Goal: Information Seeking & Learning: Learn about a topic

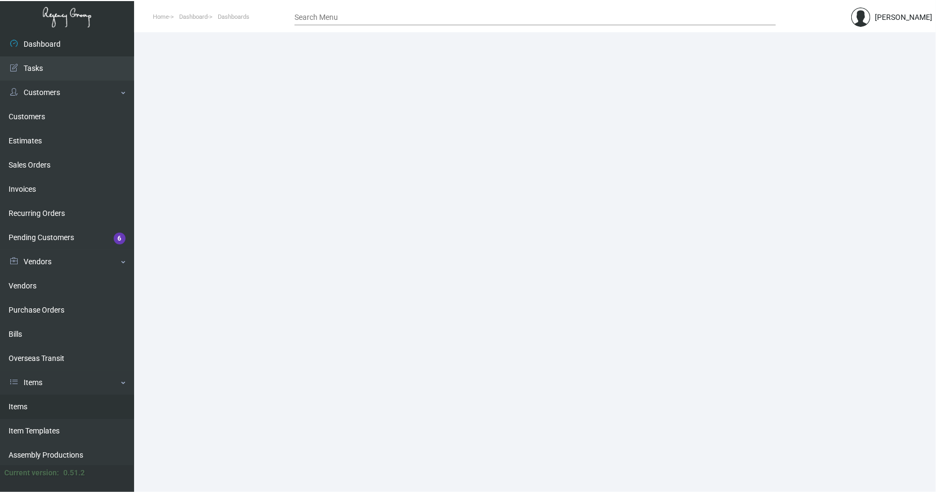
click at [16, 402] on link "Items" at bounding box center [67, 406] width 134 height 24
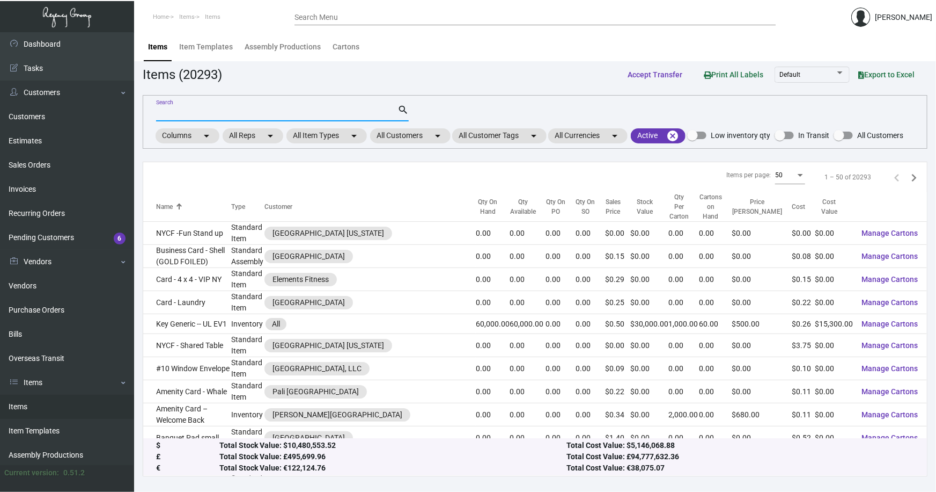
click at [272, 109] on input "Search" at bounding box center [276, 113] width 241 height 9
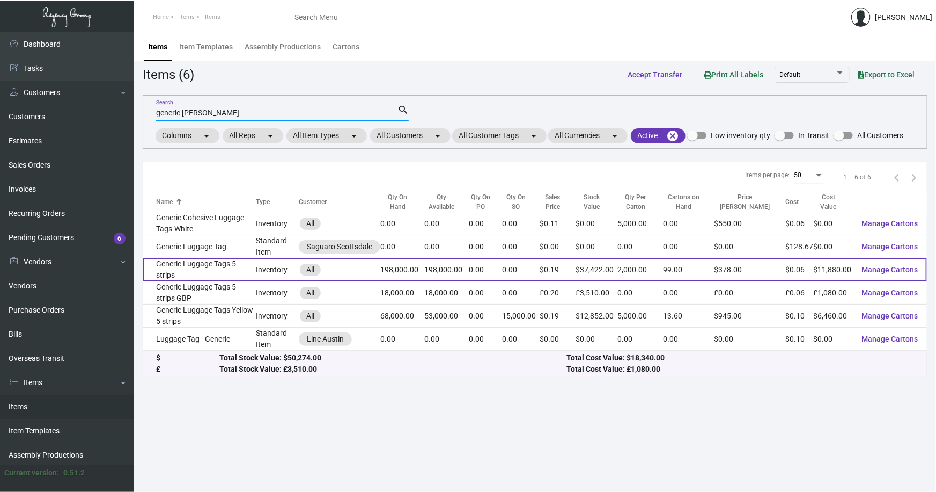
type input "generic [PERSON_NAME]"
click at [233, 268] on td "Generic Luggage Tags 5 strips" at bounding box center [199, 269] width 113 height 23
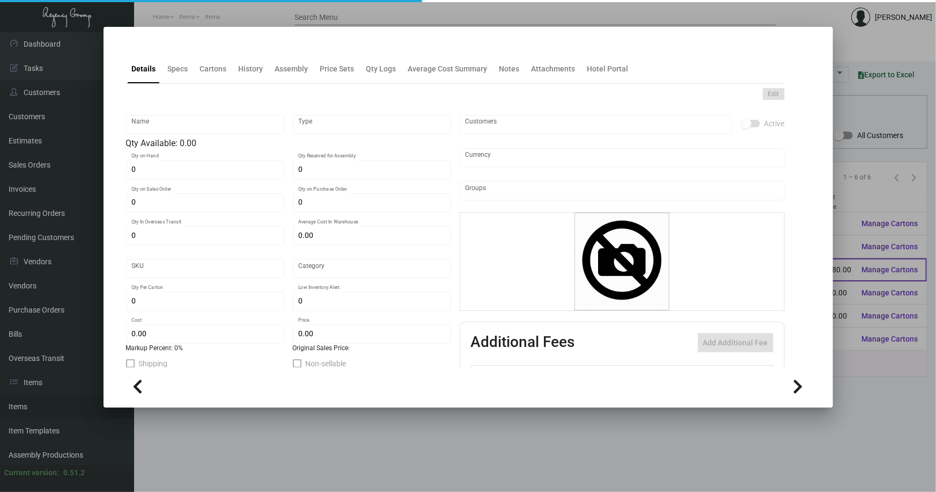
type input "Generic Luggage Tags 5 strips"
type input "Inventory"
type input "198,000"
type input "$ 0.32916"
type input "Standard"
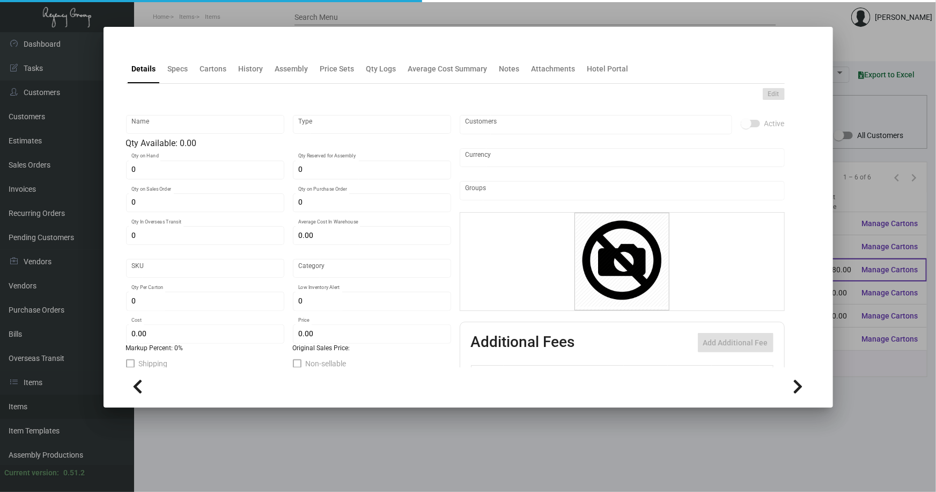
type input "2,000"
type input "75,000"
type input "$ 0.06"
type input "$ 0.189"
checkbox input "true"
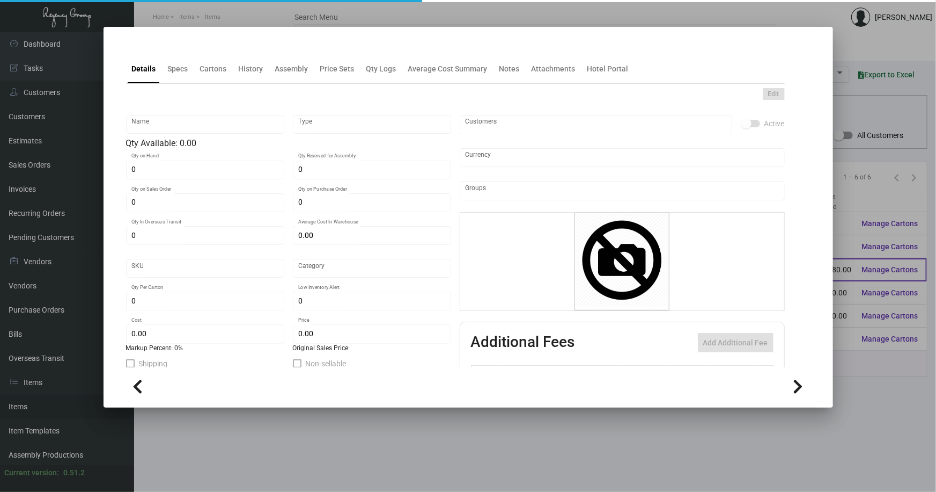
checkbox input "true"
type input "United States Dollar $"
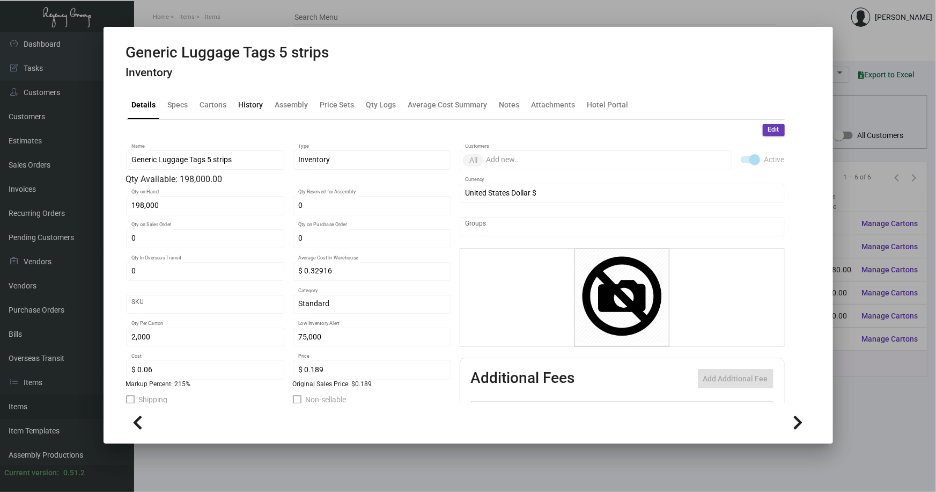
click at [248, 104] on div "History" at bounding box center [251, 104] width 25 height 11
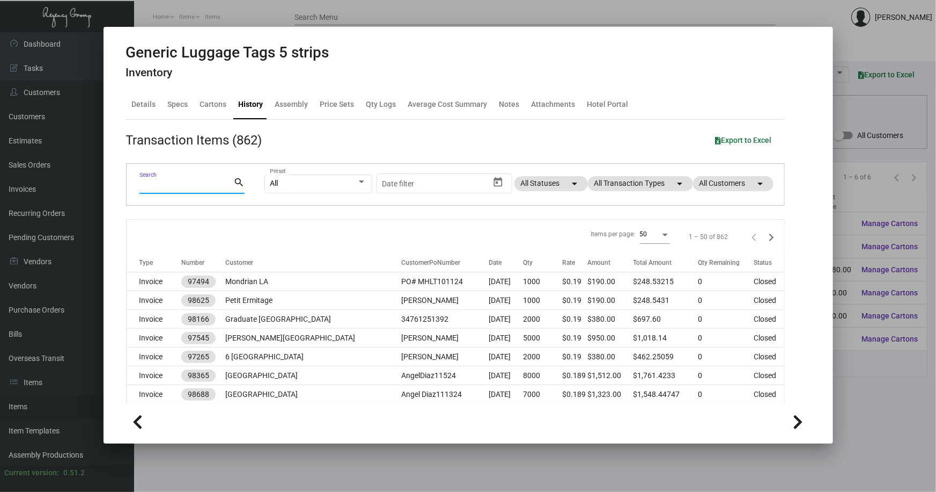
click at [184, 187] on input "Search" at bounding box center [187, 185] width 94 height 9
type input "wall"
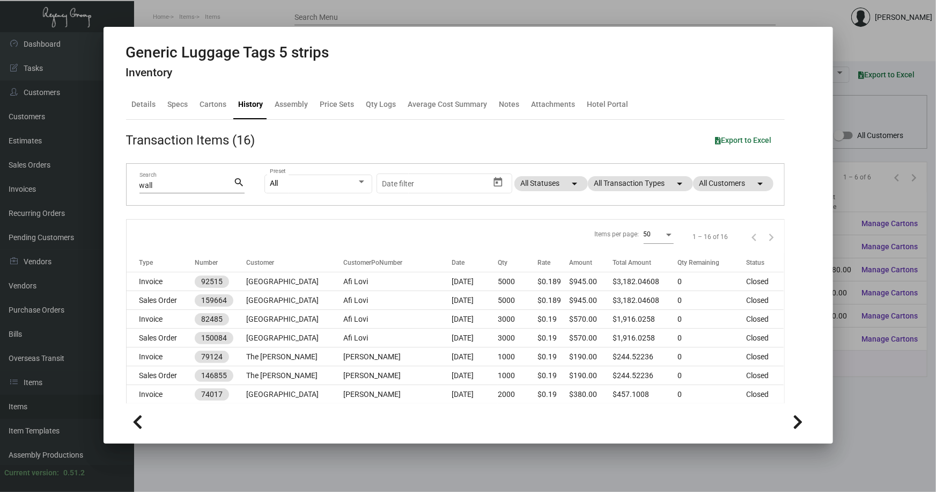
drag, startPoint x: 853, startPoint y: 83, endPoint x: 898, endPoint y: 24, distance: 73.8
click at [467, 78] on div at bounding box center [468, 246] width 936 height 492
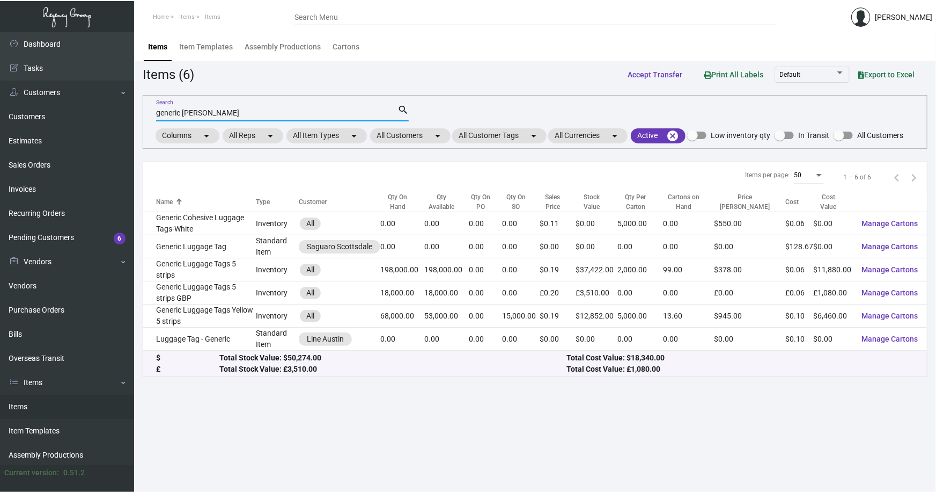
drag, startPoint x: 201, startPoint y: 111, endPoint x: 201, endPoint y: 103, distance: 7.5
click at [200, 109] on input "generic [PERSON_NAME]" at bounding box center [276, 113] width 241 height 9
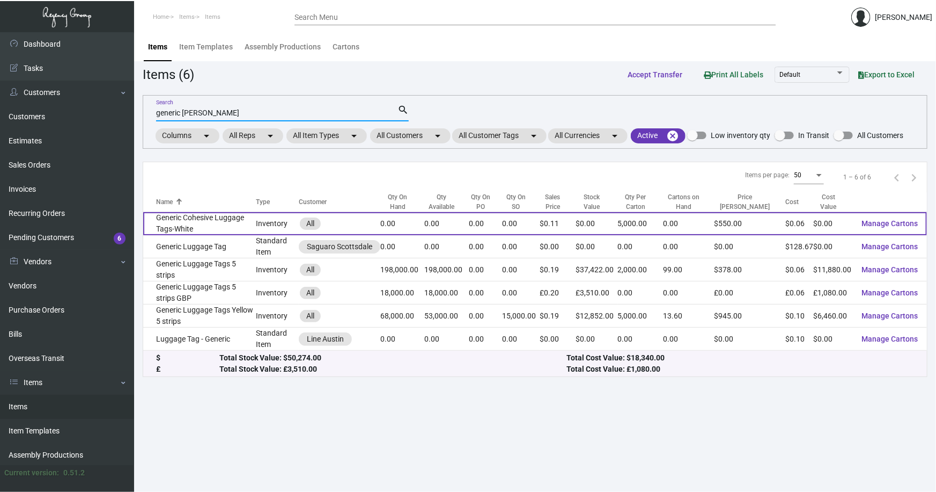
click at [183, 224] on td "Generic Cohesive Luggage Tags-White" at bounding box center [199, 223] width 113 height 23
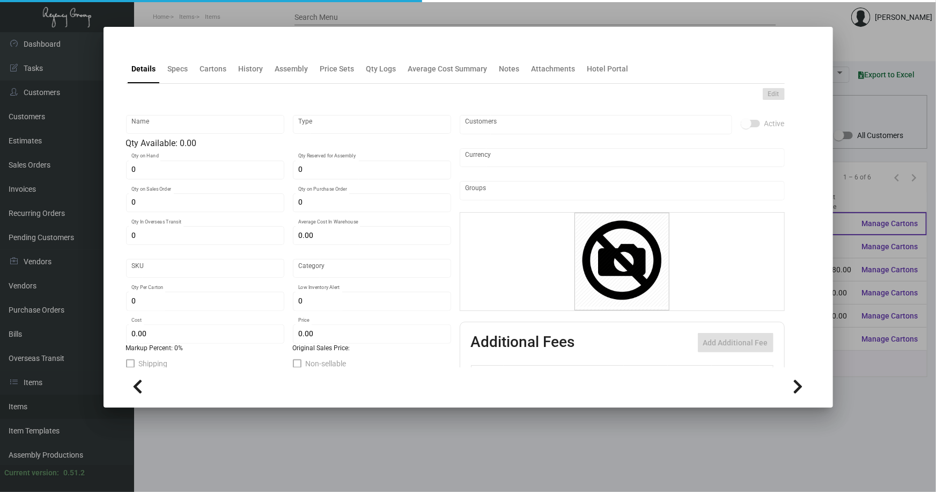
type input "Generic Cohesive Luggage Tags-White"
type input "Inventory"
type input "$ 0.26517"
type input "2758"
type input "Standard"
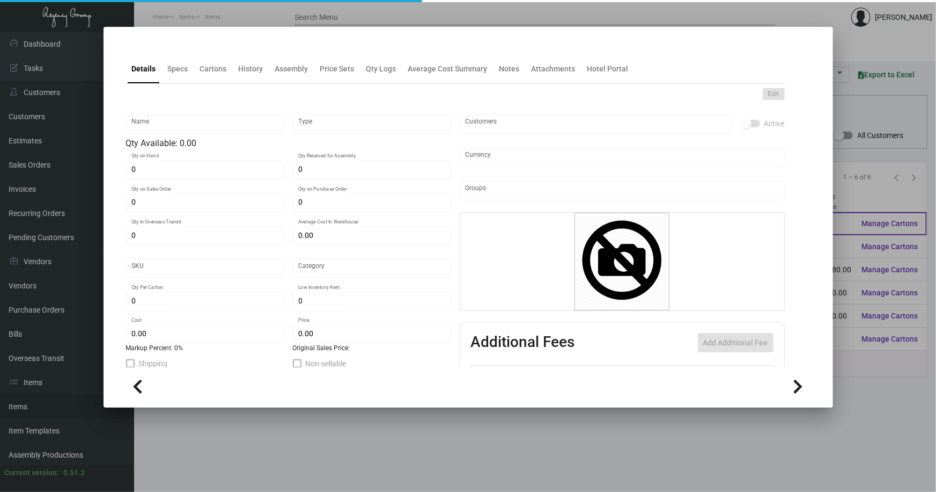
type input "5,000"
type input "$ 0.0559"
type input "$ 0.11"
type textarea "GENERIC LUGGAGE TAGS: 2X11, WHITE COHESIVE-ITEM #P18952 (BLANK)"
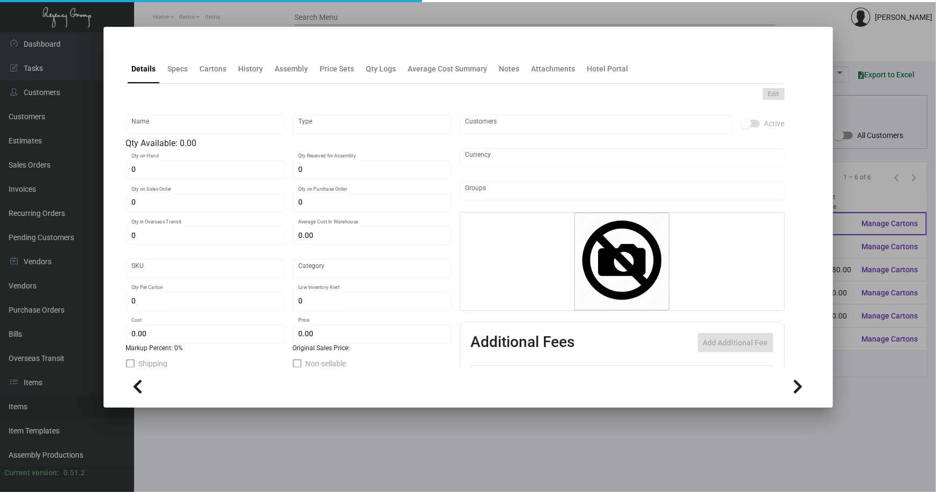
type textarea "GENERIC LUGGAGE TAGS: 2X11, WHITE COHESIVE-ITEM #P18952 (BLANK)"
checkbox input "true"
type input "United States Dollar $"
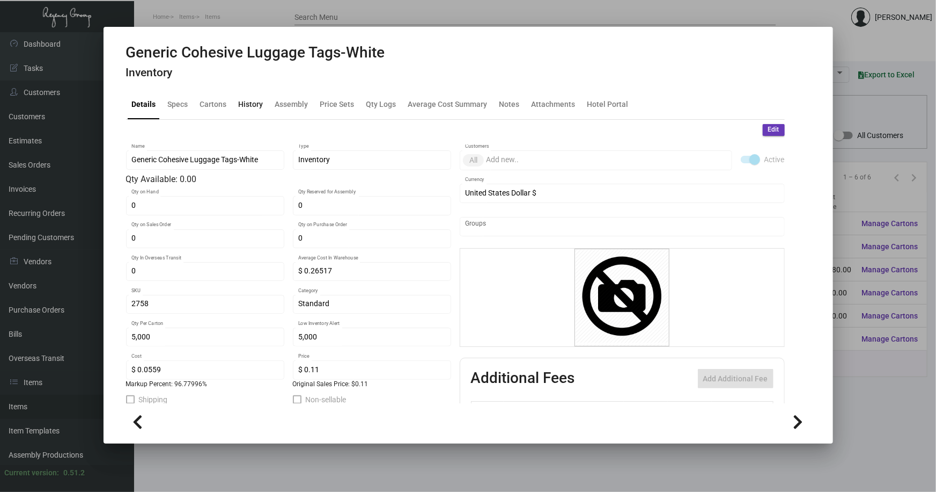
click at [252, 101] on div "History" at bounding box center [251, 104] width 25 height 11
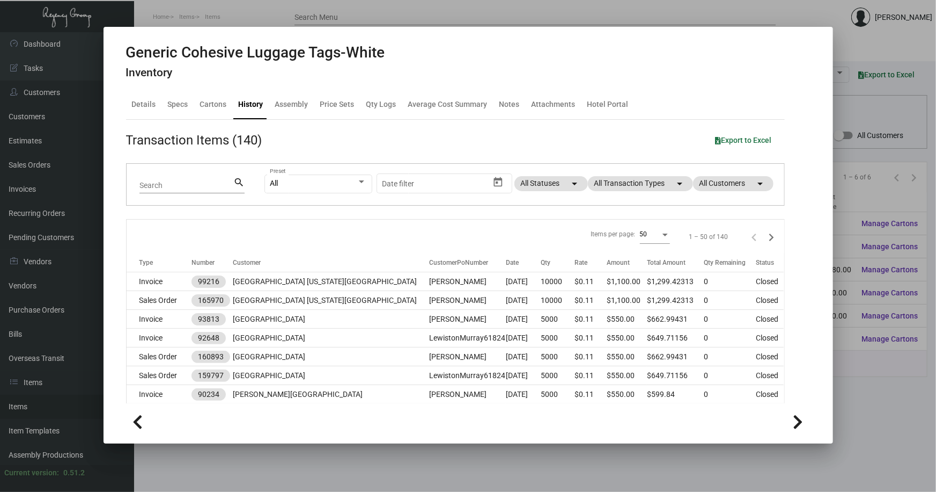
click at [197, 185] on input "Search" at bounding box center [187, 185] width 94 height 9
type input "wall"
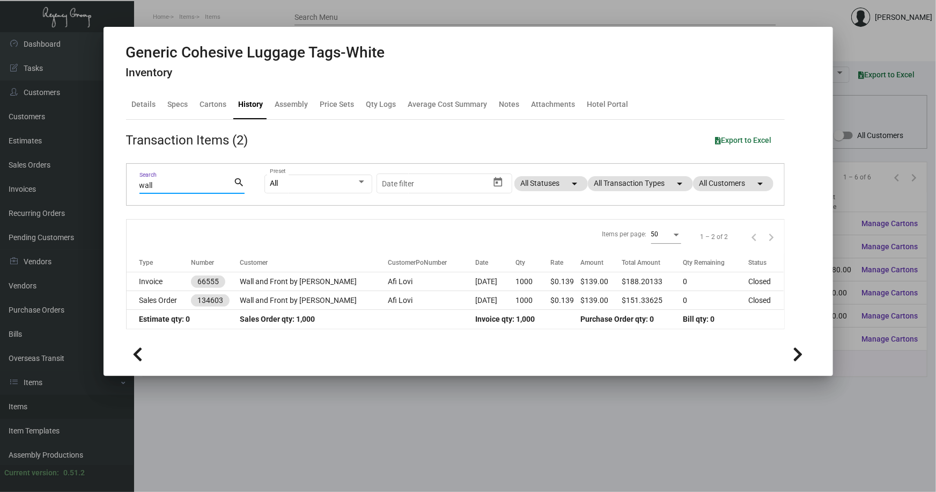
drag, startPoint x: 880, startPoint y: 46, endPoint x: 896, endPoint y: 32, distance: 21.0
click at [467, 45] on div at bounding box center [468, 246] width 936 height 492
